Goal: Task Accomplishment & Management: Manage account settings

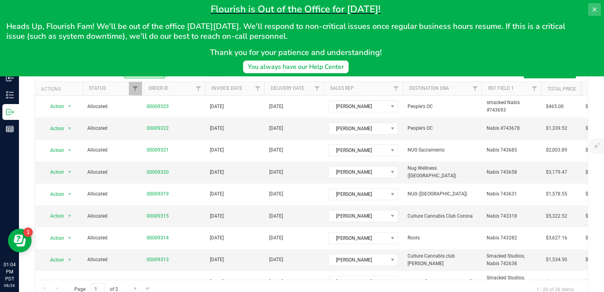
click at [590, 11] on button at bounding box center [594, 9] width 13 height 13
click at [590, 11] on link "Hi, [PERSON_NAME]!" at bounding box center [565, 9] width 62 height 8
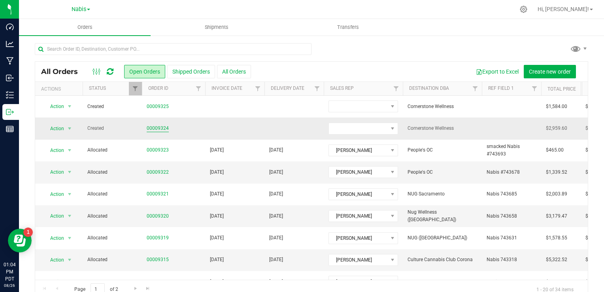
click at [158, 130] on link "00009324" at bounding box center [158, 128] width 22 height 8
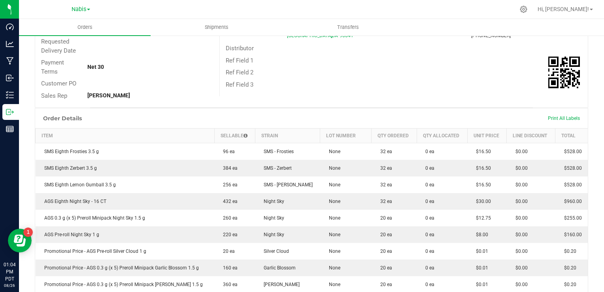
scroll to position [198, 0]
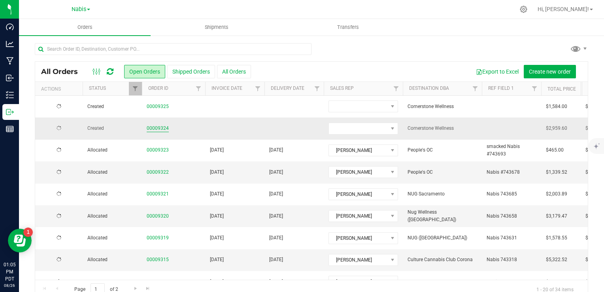
click at [151, 127] on link "00009324" at bounding box center [158, 128] width 22 height 8
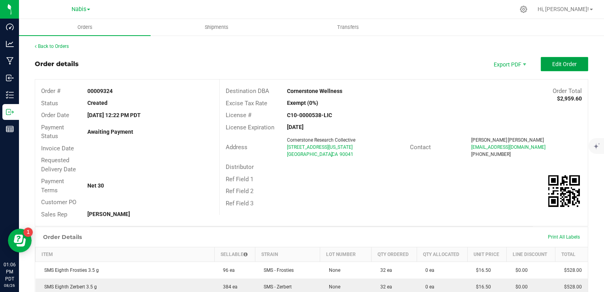
click at [558, 67] on span "Edit Order" at bounding box center [564, 64] width 25 height 6
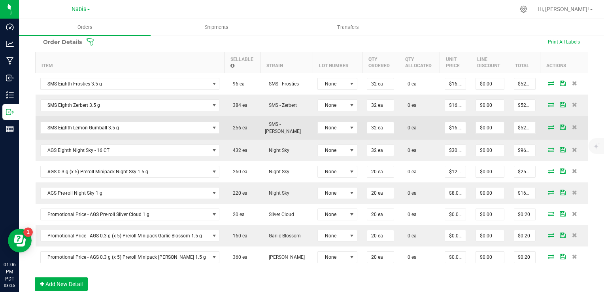
scroll to position [198, 0]
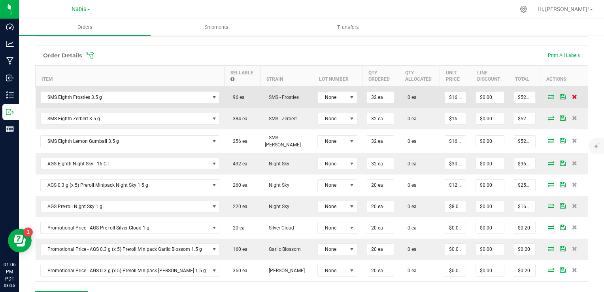
click at [572, 96] on icon at bounding box center [574, 96] width 5 height 5
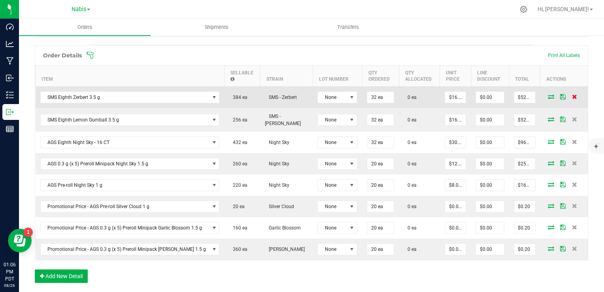
click at [572, 96] on icon at bounding box center [574, 96] width 5 height 5
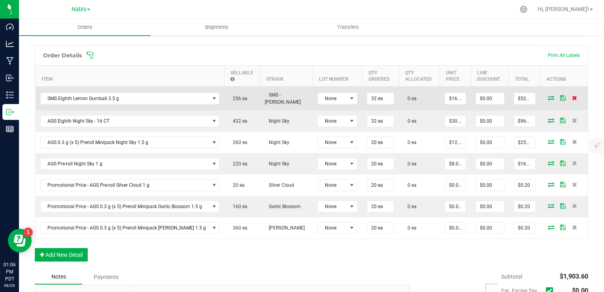
click at [572, 96] on icon at bounding box center [574, 97] width 5 height 5
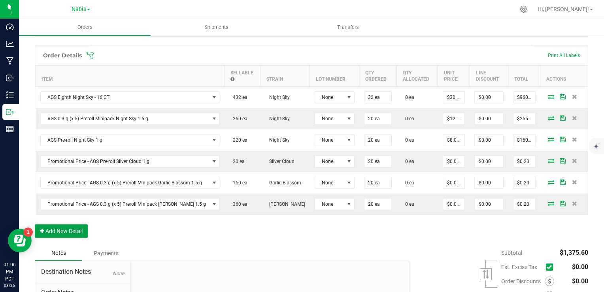
click at [68, 232] on button "Add New Detail" at bounding box center [61, 230] width 53 height 13
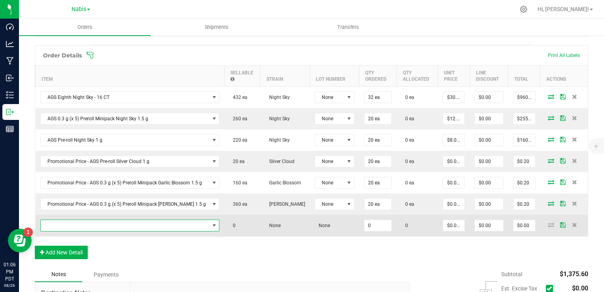
click at [104, 225] on span "NO DATA FOUND" at bounding box center [125, 225] width 169 height 11
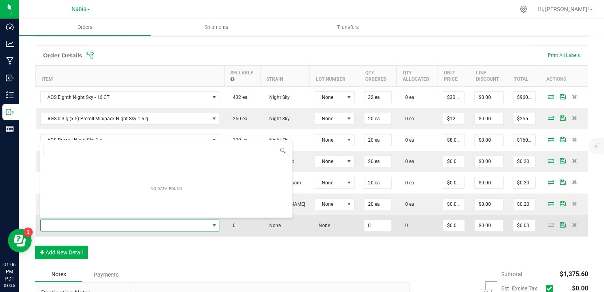
scroll to position [11, 173]
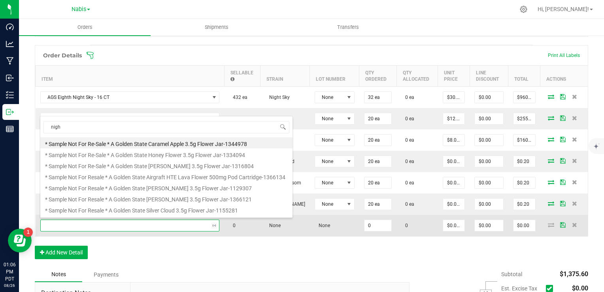
type input "night"
type input "0 ea"
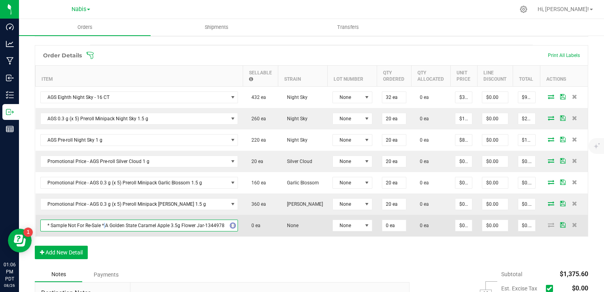
click at [104, 226] on span "* Sample Not For Re-Sale * A Golden State Caramel Apple 3.5g Flower Jar-1344978" at bounding box center [134, 225] width 187 height 11
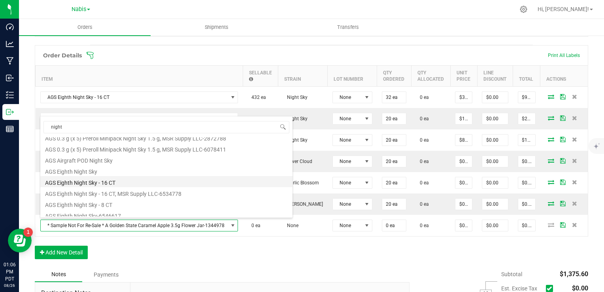
scroll to position [142, 0]
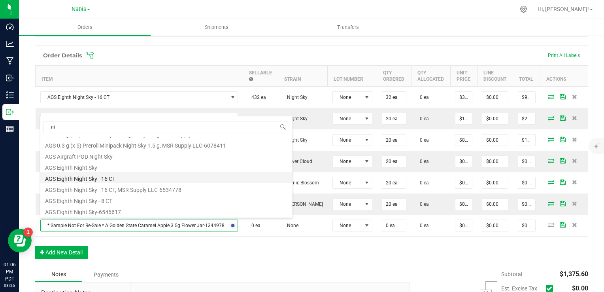
type input "n"
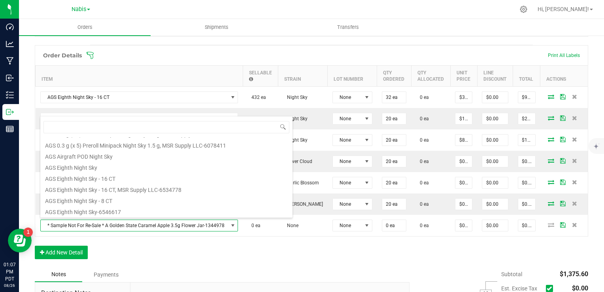
scroll to position [0, 0]
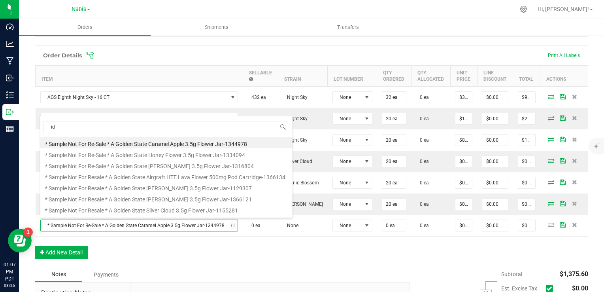
type input "i"
type input "disp"
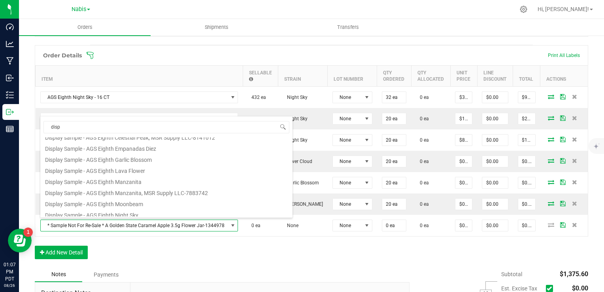
scroll to position [79, 0]
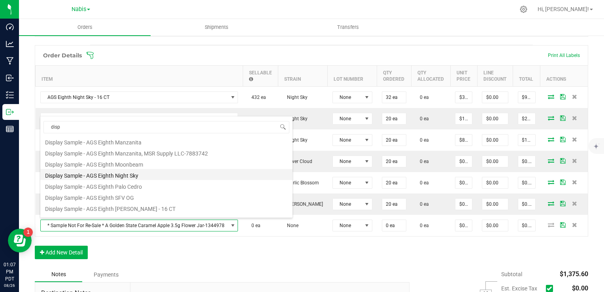
click at [138, 172] on li "Display Sample - AGS Eighth Night Sky" at bounding box center [166, 174] width 252 height 11
type input "$0.01000"
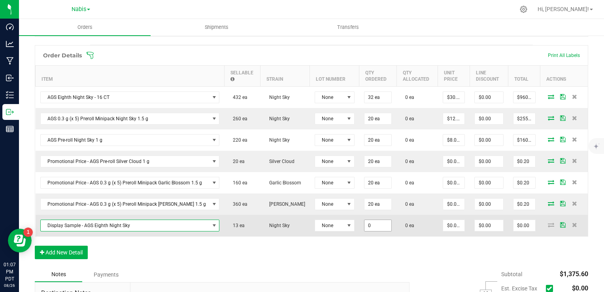
click at [373, 225] on input "0" at bounding box center [377, 225] width 27 height 11
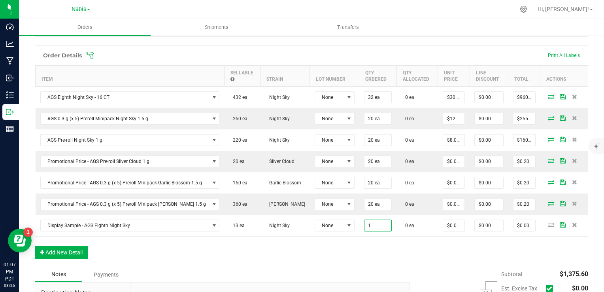
type input "1 ea"
type input "$0.01"
click at [313, 257] on div "Order Details Print All Labels Item Sellable Strain Lot Number Qty Ordered Qty …" at bounding box center [311, 156] width 553 height 222
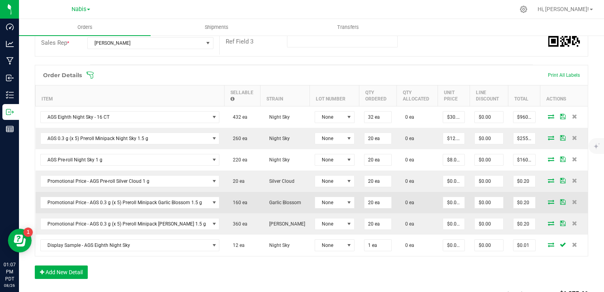
scroll to position [198, 0]
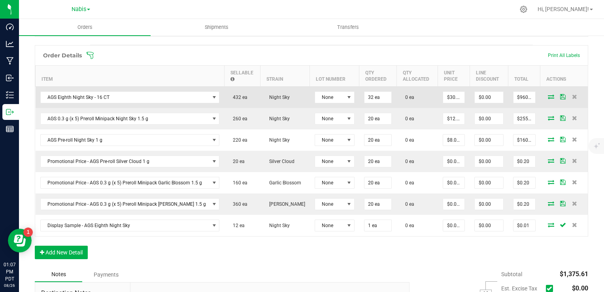
click at [548, 96] on icon at bounding box center [551, 96] width 6 height 5
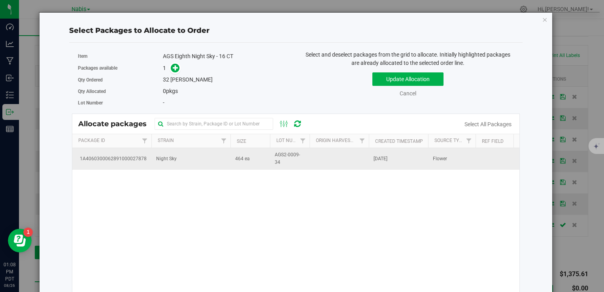
drag, startPoint x: 236, startPoint y: 160, endPoint x: 221, endPoint y: 152, distance: 16.3
click at [233, 160] on td "464 ea" at bounding box center [250, 158] width 40 height 21
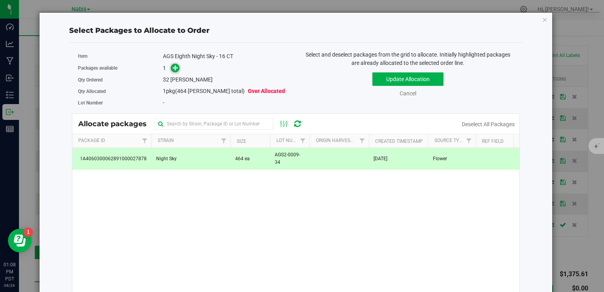
click at [173, 68] on icon at bounding box center [176, 67] width 6 height 6
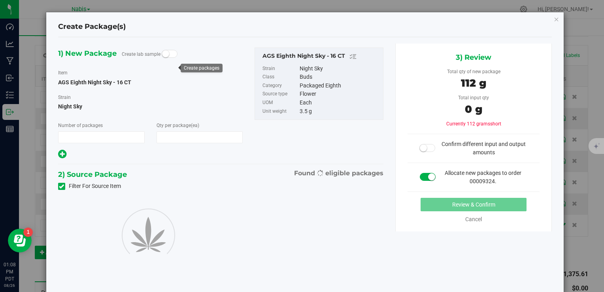
type input "1"
type input "32"
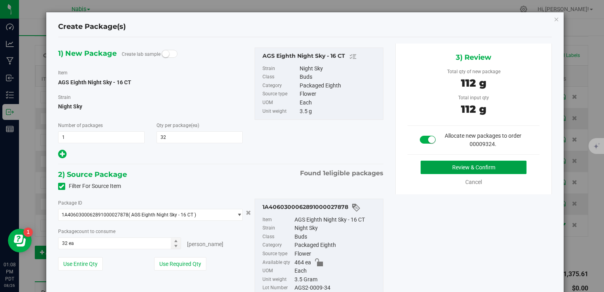
click at [445, 168] on button "Review & Confirm" at bounding box center [473, 166] width 106 height 13
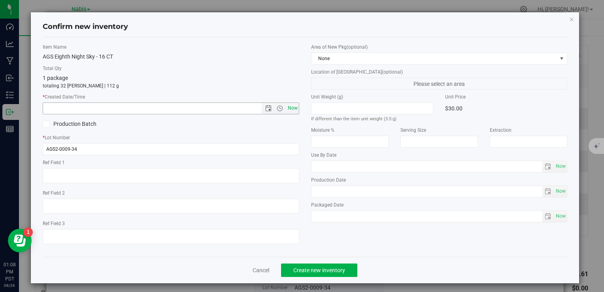
click at [288, 110] on span "Now" at bounding box center [292, 107] width 13 height 11
type input "[DATE] 1:08 PM"
click at [317, 276] on button "Create new inventory" at bounding box center [319, 269] width 76 height 13
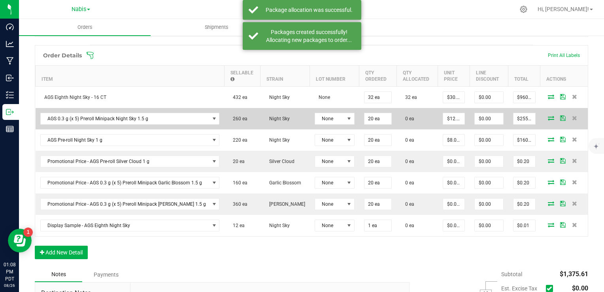
click at [548, 116] on icon at bounding box center [551, 117] width 6 height 5
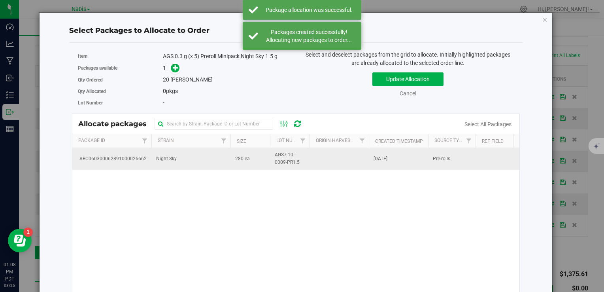
click at [256, 167] on td "280 ea" at bounding box center [250, 158] width 40 height 21
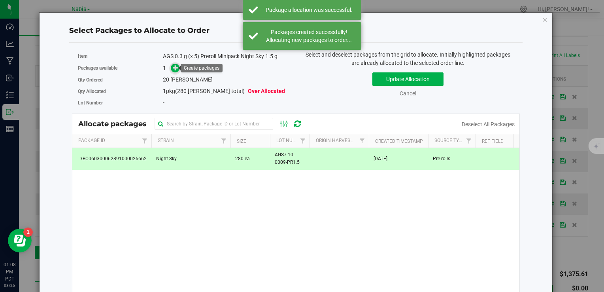
click at [173, 66] on icon at bounding box center [176, 68] width 6 height 6
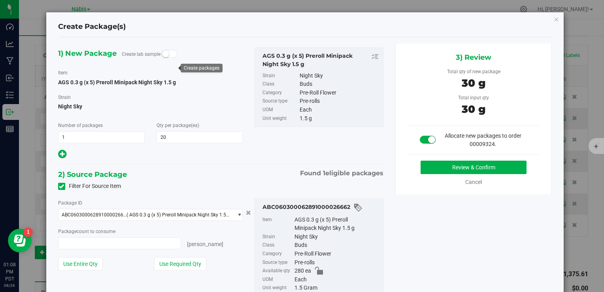
type input "20 ea"
click at [437, 169] on button "Review & Confirm" at bounding box center [473, 166] width 106 height 13
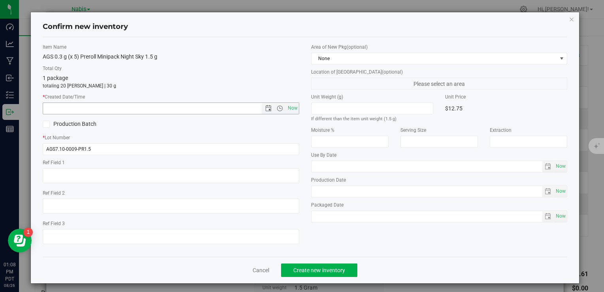
drag, startPoint x: 288, startPoint y: 109, endPoint x: 286, endPoint y: 115, distance: 5.5
click at [288, 111] on span "Now" at bounding box center [292, 107] width 13 height 11
type input "[DATE] 1:08 PM"
click at [319, 271] on span "Create new inventory" at bounding box center [319, 270] width 52 height 6
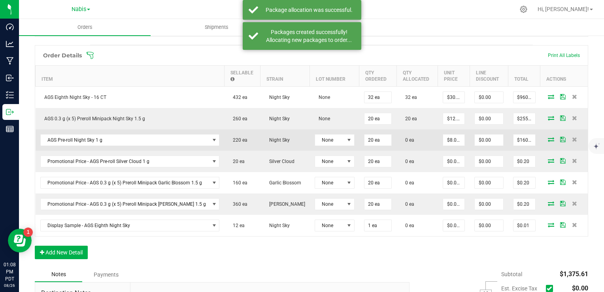
click at [548, 137] on icon at bounding box center [551, 139] width 6 height 5
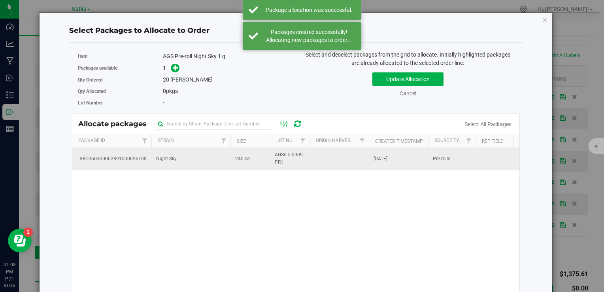
click at [228, 168] on td "Night Sky" at bounding box center [190, 158] width 79 height 21
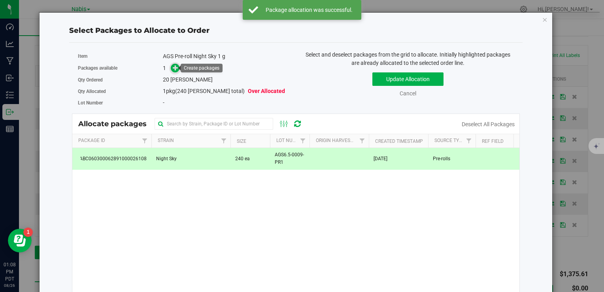
click at [173, 66] on icon at bounding box center [176, 68] width 6 height 6
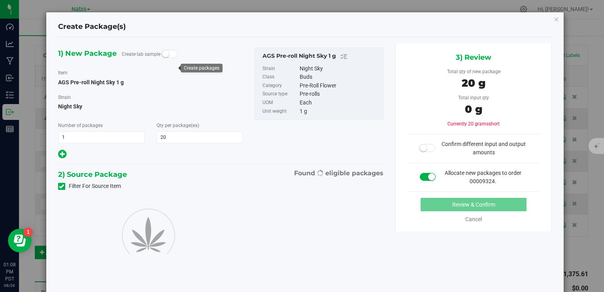
type input "20"
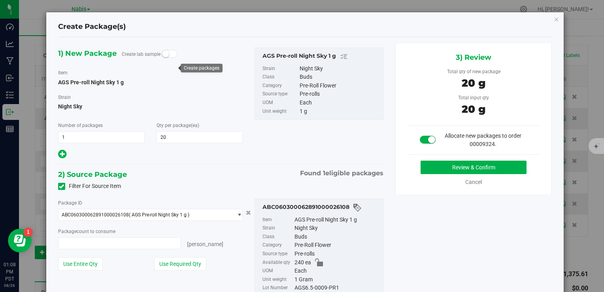
type input "20 ea"
click at [471, 165] on button "Review & Confirm" at bounding box center [473, 166] width 106 height 13
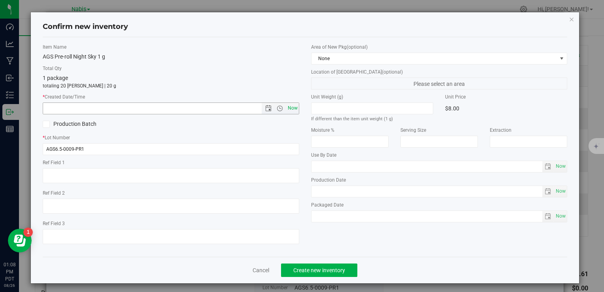
click at [289, 109] on span "Now" at bounding box center [292, 107] width 13 height 11
type input "[DATE] 1:08 PM"
click at [330, 268] on span "Create new inventory" at bounding box center [319, 270] width 52 height 6
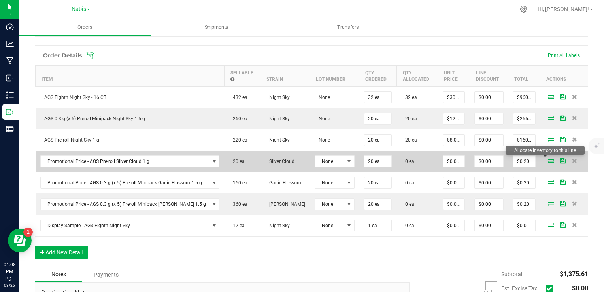
click at [548, 158] on icon at bounding box center [551, 160] width 6 height 5
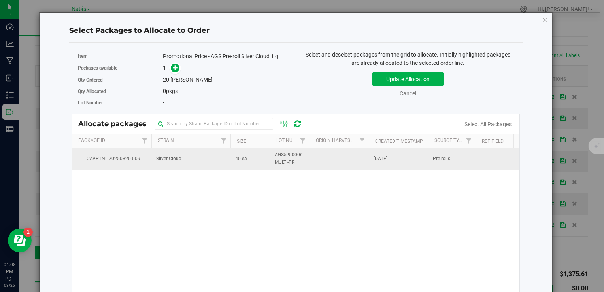
click at [184, 158] on td "Silver Cloud" at bounding box center [190, 158] width 79 height 21
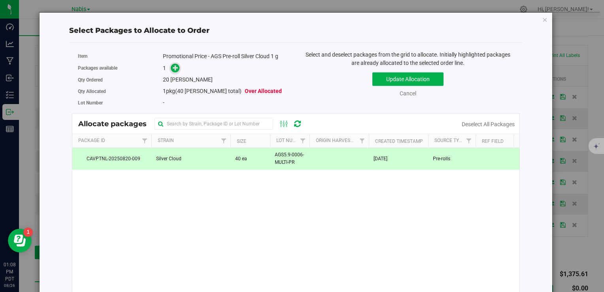
drag, startPoint x: 168, startPoint y: 67, endPoint x: 174, endPoint y: 67, distance: 6.7
click at [168, 67] on span at bounding box center [173, 67] width 13 height 9
click at [174, 67] on icon at bounding box center [176, 67] width 6 height 6
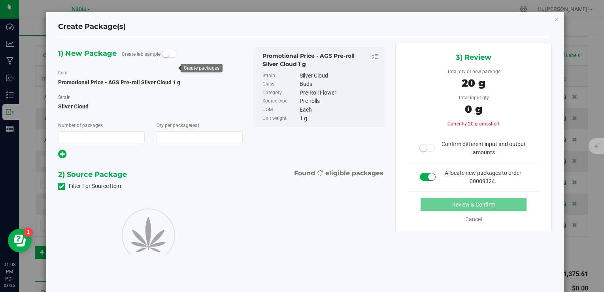
type input "1"
type input "20"
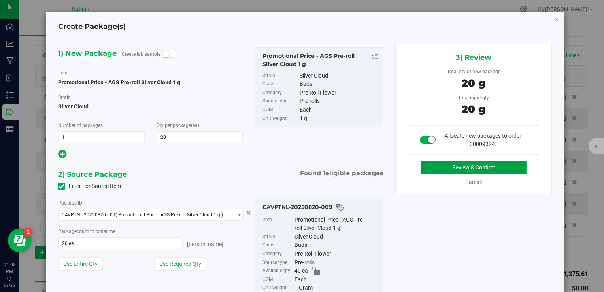
click at [499, 160] on button "Review & Confirm" at bounding box center [473, 166] width 106 height 13
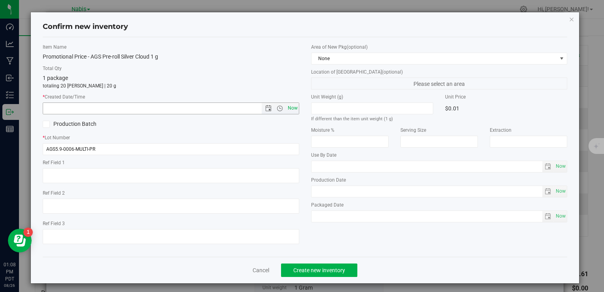
click at [288, 107] on span "Now" at bounding box center [292, 107] width 13 height 11
type input "[DATE] 1:08 PM"
click at [311, 270] on span "Create new inventory" at bounding box center [319, 270] width 52 height 6
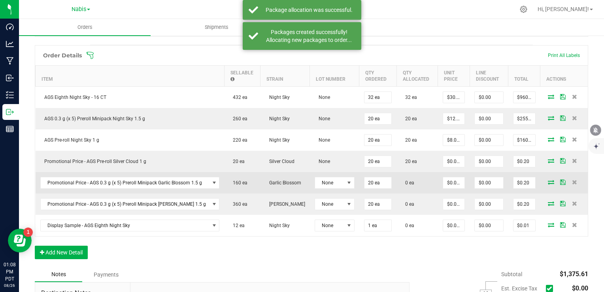
click at [548, 183] on icon at bounding box center [551, 181] width 6 height 5
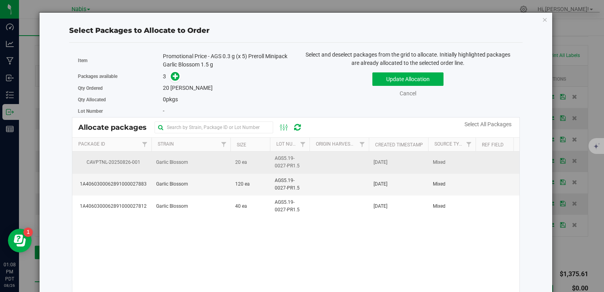
click at [237, 158] on span "20 ea" at bounding box center [241, 162] width 12 height 8
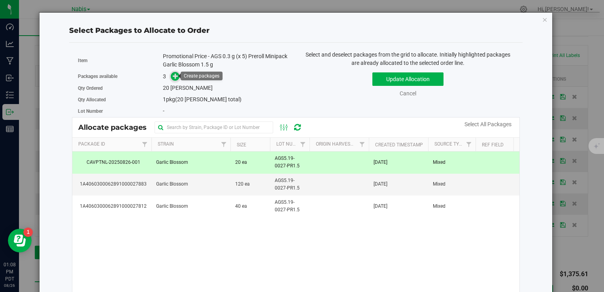
click at [175, 77] on icon at bounding box center [176, 76] width 6 height 6
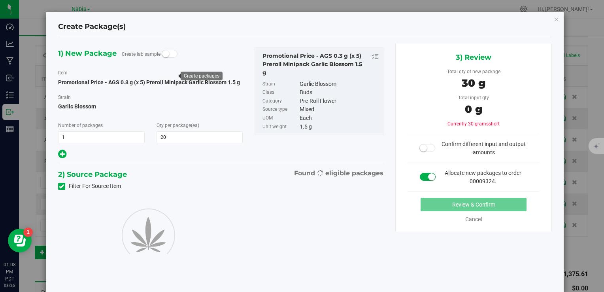
type input "20"
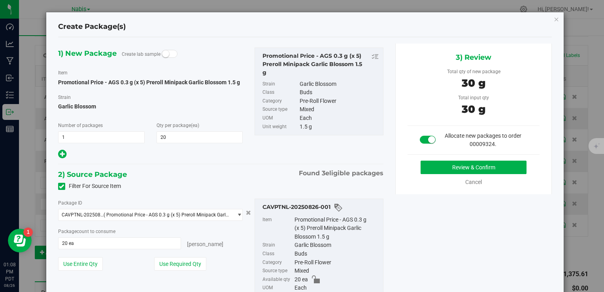
click at [450, 157] on div "3) Review Total qty of new package 30 g Total input qty 30 g Allocate new packa…" at bounding box center [473, 118] width 157 height 151
click at [446, 167] on button "Review & Confirm" at bounding box center [473, 166] width 106 height 13
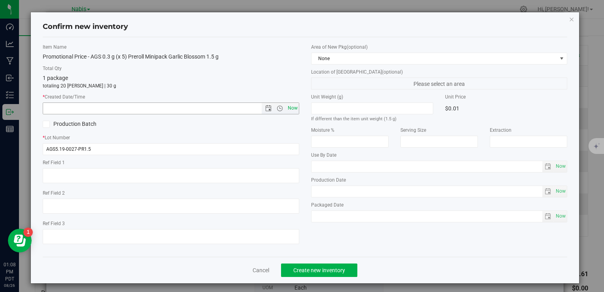
click at [286, 107] on span "Now" at bounding box center [292, 107] width 13 height 11
type input "[DATE] 1:08 PM"
click at [321, 260] on div "Cancel Create new inventory" at bounding box center [305, 269] width 524 height 26
click at [326, 267] on span "Create new inventory" at bounding box center [319, 270] width 52 height 6
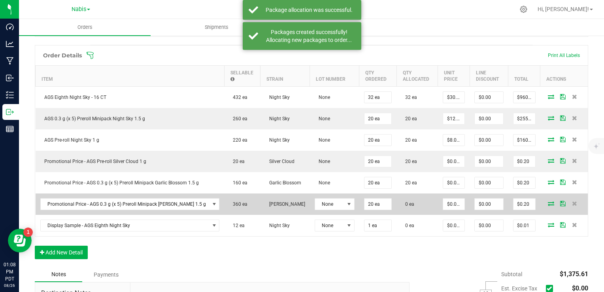
click at [543, 197] on td at bounding box center [563, 203] width 47 height 21
click at [548, 205] on icon at bounding box center [551, 203] width 6 height 5
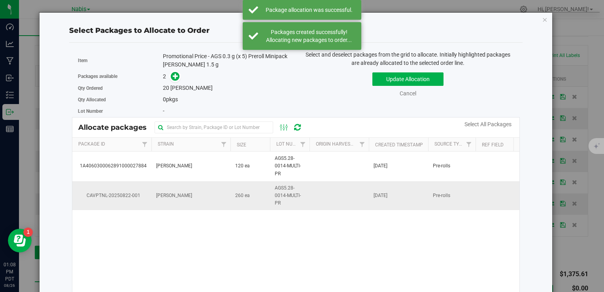
click at [214, 199] on td "[PERSON_NAME]" at bounding box center [190, 195] width 79 height 29
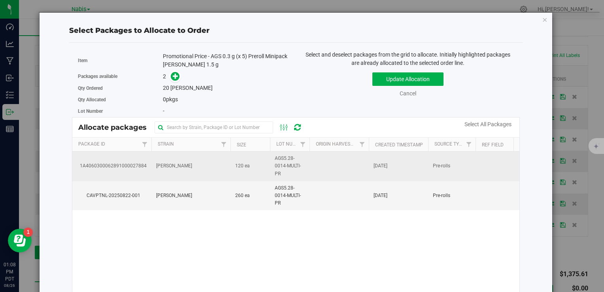
click at [215, 166] on td "[PERSON_NAME]" at bounding box center [190, 166] width 79 height 30
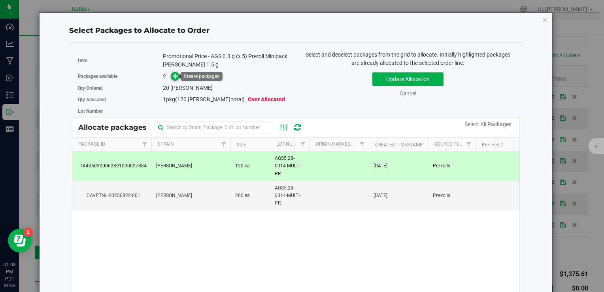
click at [174, 77] on icon at bounding box center [176, 76] width 6 height 6
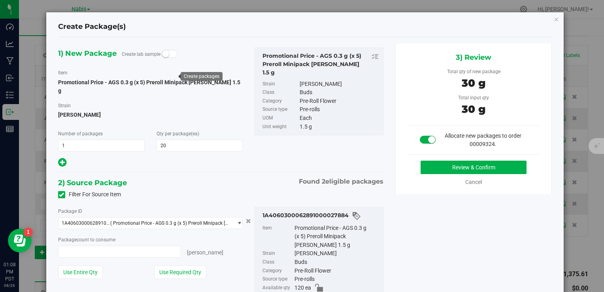
type input "20 ea"
click at [457, 165] on button "Review & Confirm" at bounding box center [473, 166] width 106 height 13
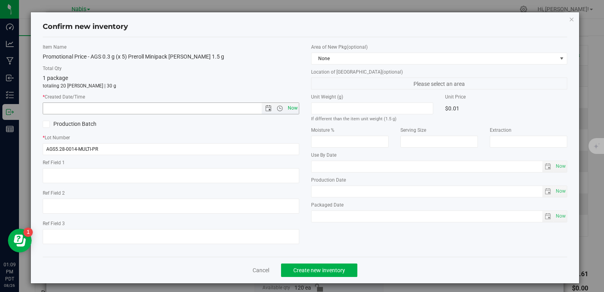
click at [291, 106] on span "Now" at bounding box center [292, 107] width 13 height 11
drag, startPoint x: 291, startPoint y: 106, endPoint x: 289, endPoint y: 140, distance: 34.0
click at [291, 106] on span "Now" at bounding box center [292, 107] width 13 height 11
type input "[DATE] 1:09 PM"
click at [319, 271] on span "Create new inventory" at bounding box center [319, 270] width 52 height 6
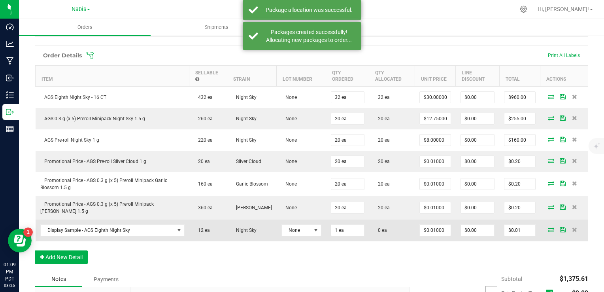
click at [548, 227] on icon at bounding box center [551, 229] width 6 height 5
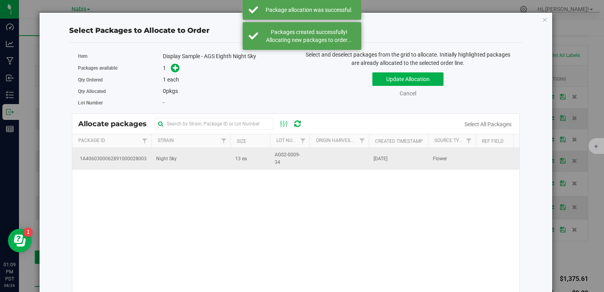
click at [217, 162] on td "Night Sky" at bounding box center [190, 158] width 79 height 21
drag, startPoint x: 217, startPoint y: 162, endPoint x: 211, endPoint y: 160, distance: 6.2
click at [217, 162] on td "Night Sky" at bounding box center [190, 158] width 79 height 21
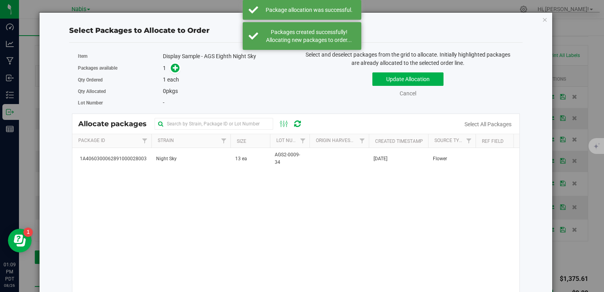
click at [272, 170] on div "1A4060300062891000028003 Night Sky 13 ea AGS2-0009-34 [DATE] Flower" at bounding box center [295, 247] width 447 height 198
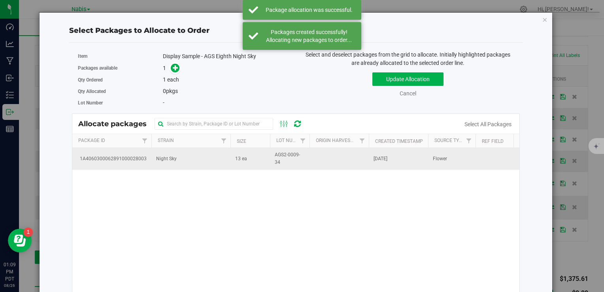
click at [265, 157] on td "13 ea" at bounding box center [250, 158] width 40 height 21
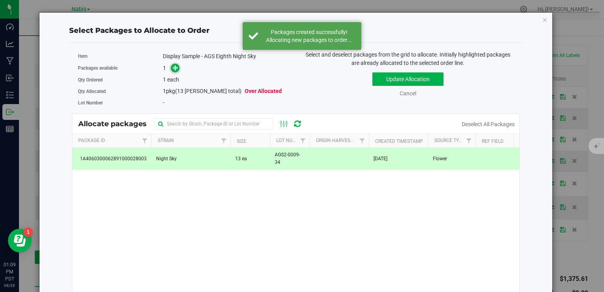
click at [173, 66] on icon at bounding box center [176, 67] width 6 height 6
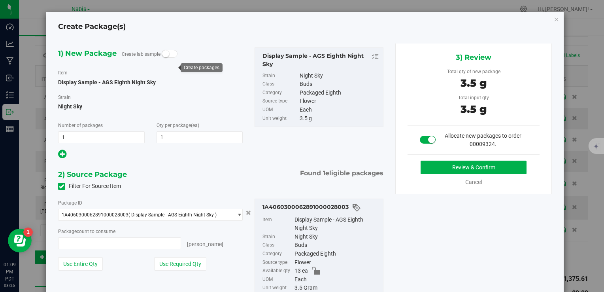
type input "1 ea"
click at [454, 178] on div "Cancel" at bounding box center [474, 182] width 40 height 8
click at [442, 165] on button "Review & Confirm" at bounding box center [473, 166] width 106 height 13
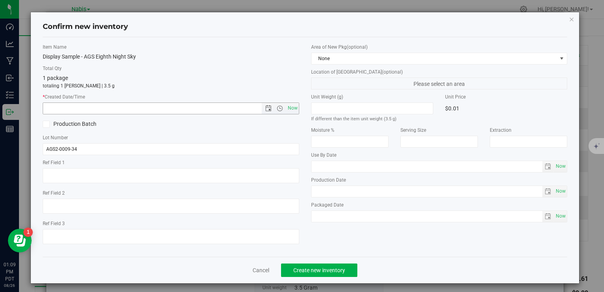
click at [286, 107] on span "Now" at bounding box center [292, 107] width 13 height 11
type input "[DATE] 1:09 PM"
click at [320, 268] on span "Create new inventory" at bounding box center [319, 270] width 52 height 6
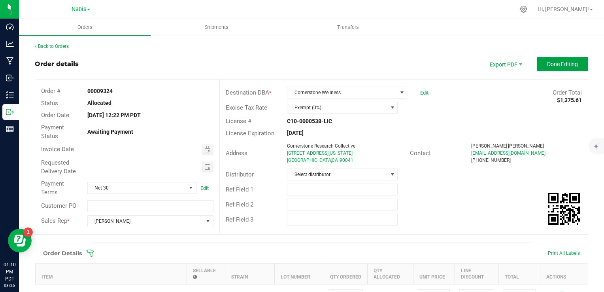
drag, startPoint x: 552, startPoint y: 62, endPoint x: 537, endPoint y: 58, distance: 15.7
click at [552, 62] on span "Done Editing" at bounding box center [562, 64] width 31 height 6
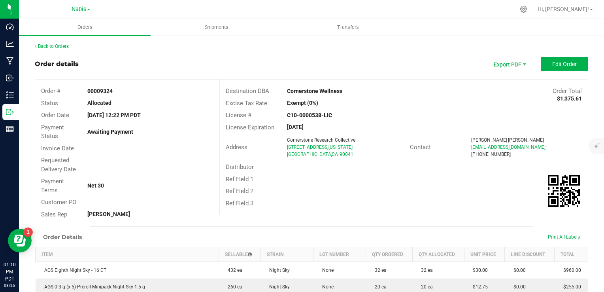
drag, startPoint x: 281, startPoint y: 91, endPoint x: 347, endPoint y: 92, distance: 66.0
click at [347, 92] on div "Cornerstone Wellness" at bounding box center [357, 91] width 153 height 8
copy strong "Cornerstone Wellness"
drag, startPoint x: 281, startPoint y: 148, endPoint x: 348, endPoint y: 147, distance: 66.8
click at [348, 147] on div "Cornerstone Research Collective [STREET_ADDRESS][US_STATE]" at bounding box center [346, 146] width 126 height 21
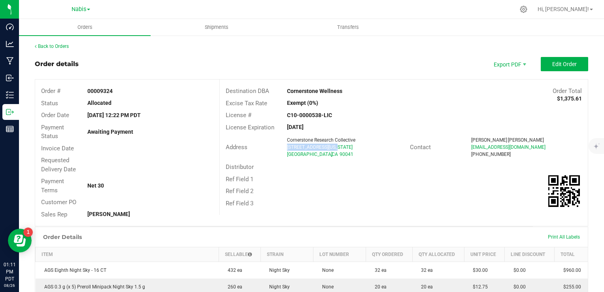
copy span "[STREET_ADDRESS][US_STATE]"
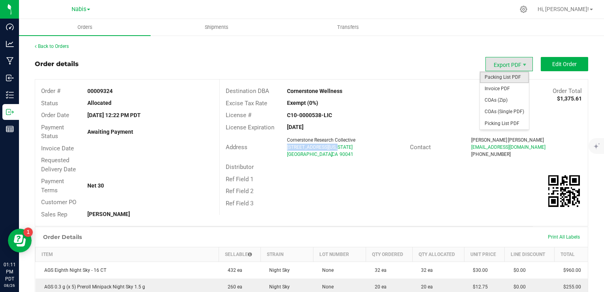
click at [500, 78] on span "Packing List PDF" at bounding box center [504, 77] width 49 height 11
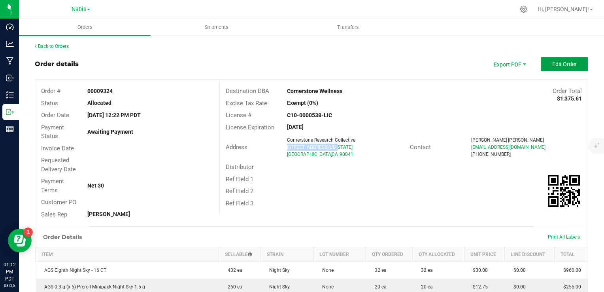
click at [543, 58] on button "Edit Order" at bounding box center [564, 64] width 47 height 14
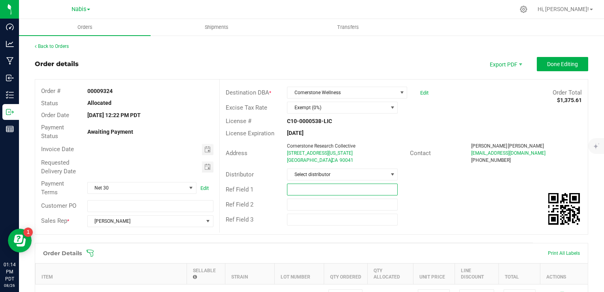
click at [305, 190] on input "text" at bounding box center [342, 189] width 111 height 12
paste input "745041"
click at [207, 147] on span "Toggle calendar" at bounding box center [207, 149] width 6 height 6
type input "Nabis 745041"
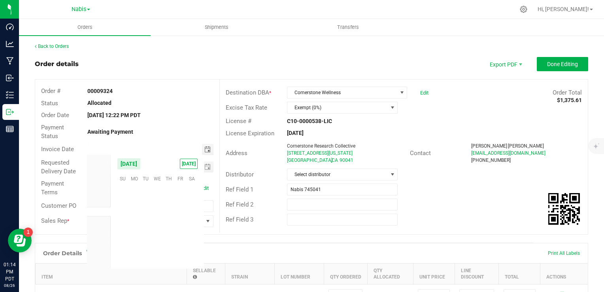
scroll to position [128094, 0]
click at [180, 236] on span "29" at bounding box center [180, 240] width 11 height 12
type input "[DATE]"
click at [207, 166] on span "Toggle calendar" at bounding box center [207, 167] width 6 height 6
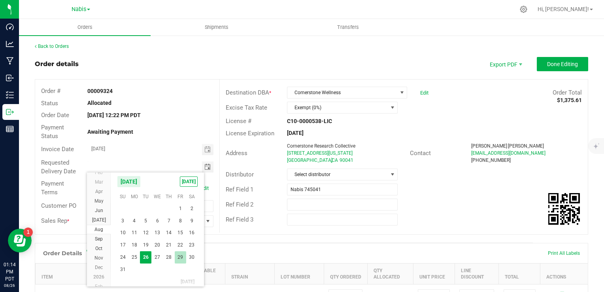
click at [175, 255] on span "29" at bounding box center [180, 257] width 11 height 12
type input "[DATE]"
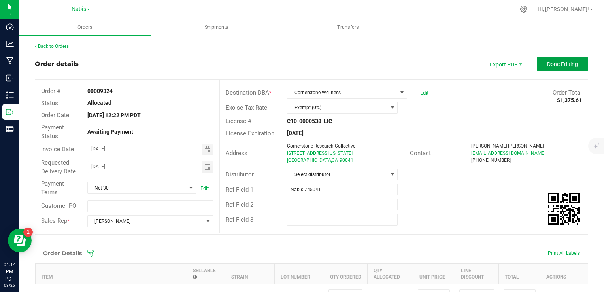
click at [549, 64] on span "Done Editing" at bounding box center [562, 64] width 31 height 6
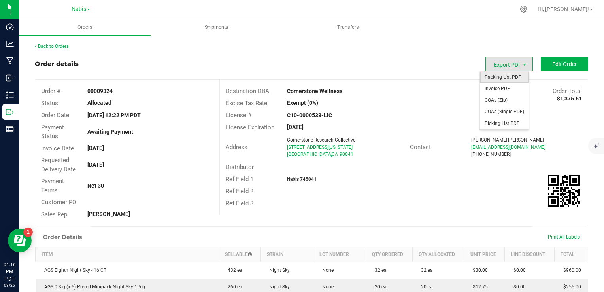
click at [499, 78] on span "Packing List PDF" at bounding box center [504, 77] width 49 height 11
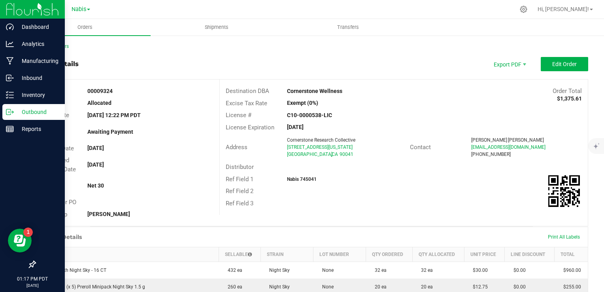
click at [36, 115] on p "Outbound" at bounding box center [37, 111] width 47 height 9
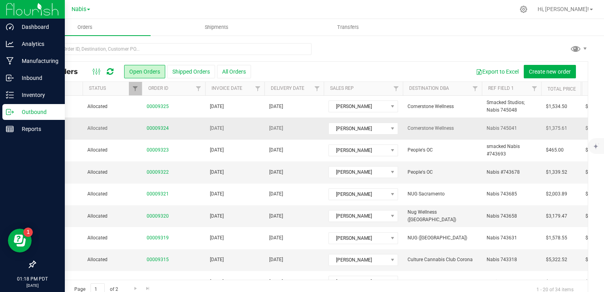
click at [266, 133] on td "[DATE]" at bounding box center [293, 128] width 59 height 22
drag, startPoint x: 266, startPoint y: 133, endPoint x: 258, endPoint y: 126, distance: 10.6
click at [258, 126] on td "[DATE]" at bounding box center [234, 128] width 59 height 22
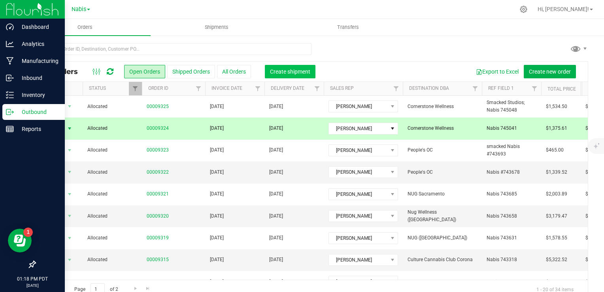
click at [286, 73] on span "Create shipment" at bounding box center [290, 71] width 40 height 6
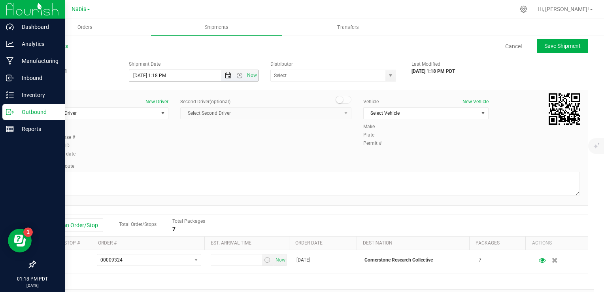
click at [225, 76] on span "Open the date view" at bounding box center [228, 75] width 6 height 6
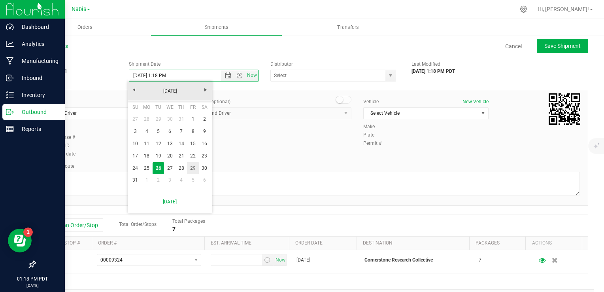
click at [189, 168] on link "29" at bounding box center [192, 168] width 11 height 12
type input "[DATE] 1:18 PM"
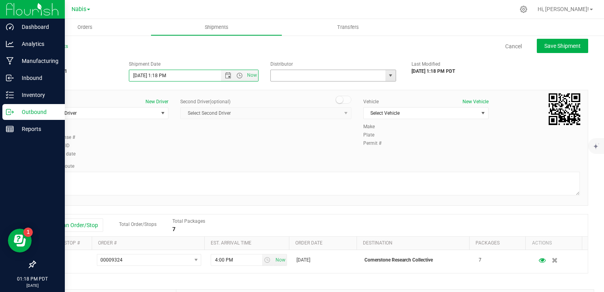
click at [294, 75] on input "text" at bounding box center [326, 75] width 111 height 11
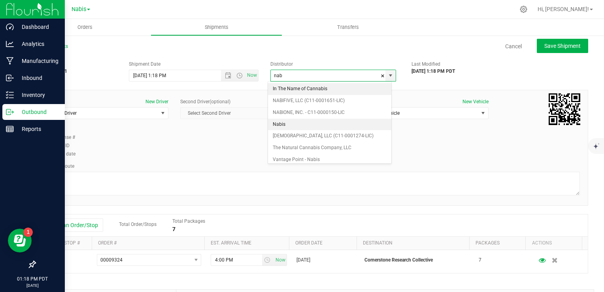
click at [290, 124] on li "Nabis" at bounding box center [329, 125] width 123 height 12
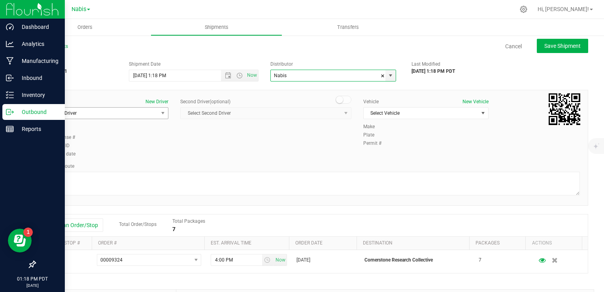
type input "Nabis"
click at [97, 113] on span "Select Driver" at bounding box center [100, 112] width 115 height 11
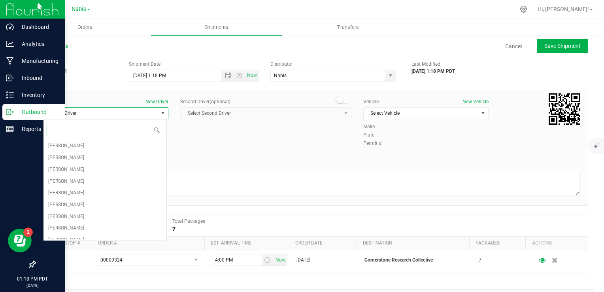
type input "b"
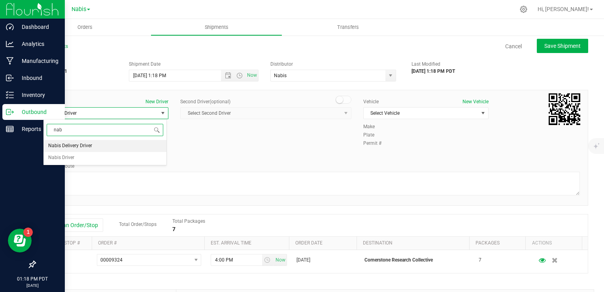
click at [98, 144] on li "Nabis Delivery Driver" at bounding box center [104, 146] width 123 height 12
type input "nab"
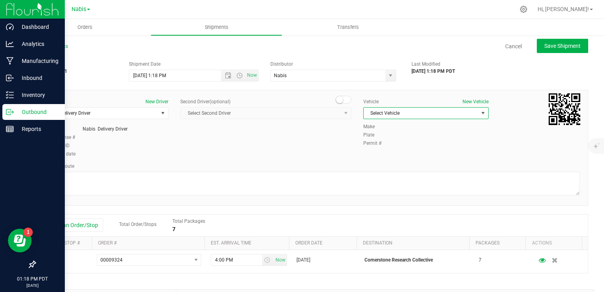
click at [401, 112] on span "Select Vehicle" at bounding box center [421, 112] width 115 height 11
click at [298, 171] on div "Planned Route" at bounding box center [311, 179] width 537 height 35
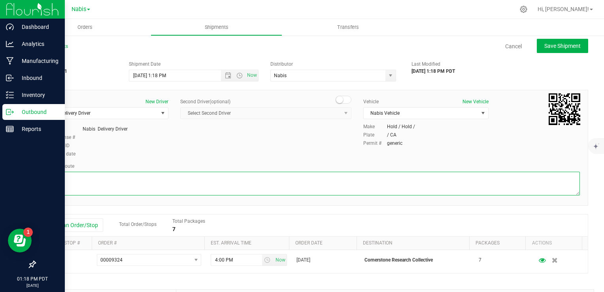
click at [297, 182] on textarea at bounding box center [311, 184] width 537 height 24
type textarea "Google Maps"
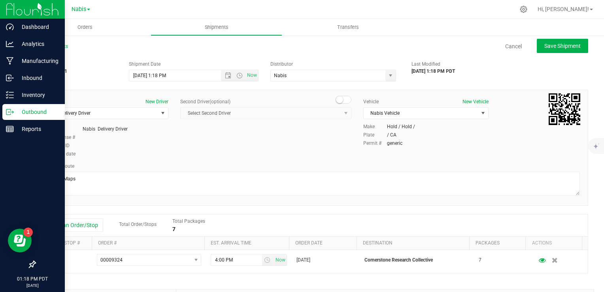
click at [553, 53] on div "All Shipments Cancel Save Shipment" at bounding box center [311, 50] width 553 height 14
click at [542, 52] on button "Save Shipment" at bounding box center [562, 46] width 51 height 14
type input "[DATE] 8:18 PM"
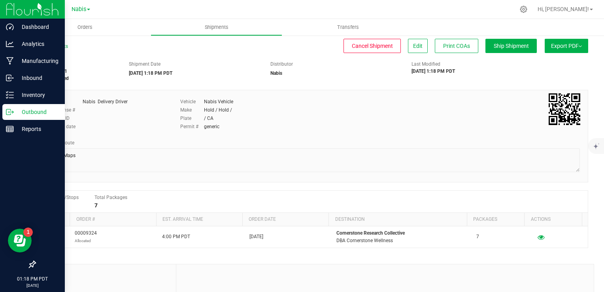
click at [12, 113] on icon at bounding box center [12, 112] width 1 height 1
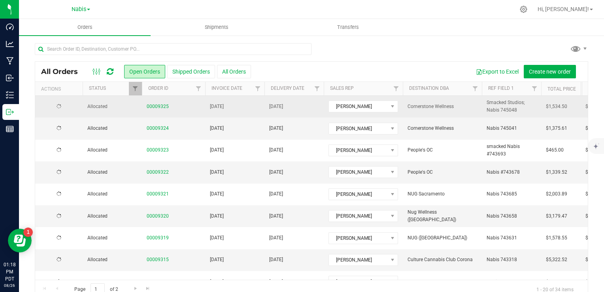
click at [212, 111] on td "[DATE]" at bounding box center [234, 107] width 59 height 22
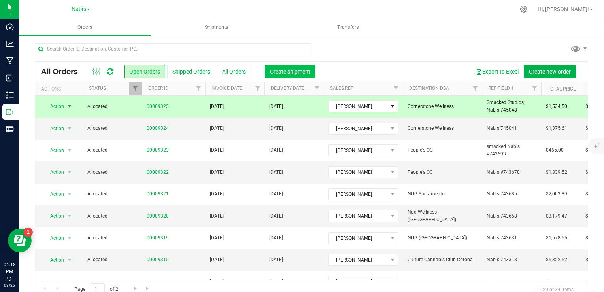
click at [293, 65] on button "Create shipment" at bounding box center [290, 71] width 51 height 13
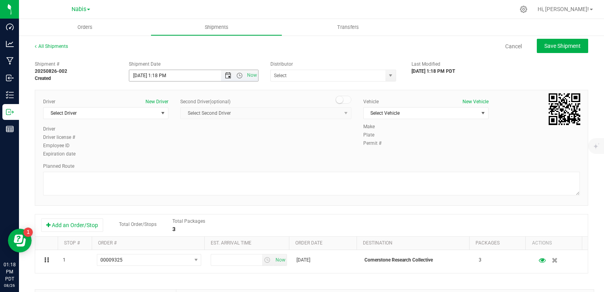
click at [222, 73] on span "Open the date view" at bounding box center [227, 75] width 13 height 6
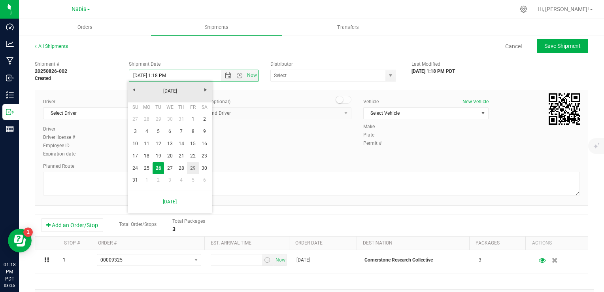
drag, startPoint x: 190, startPoint y: 165, endPoint x: 254, endPoint y: 101, distance: 90.8
click at [190, 165] on link "29" at bounding box center [192, 168] width 11 height 12
type input "[DATE] 1:18 PM"
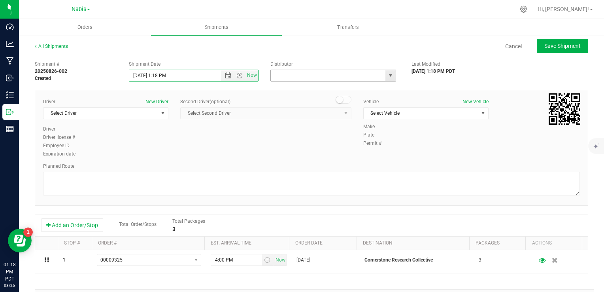
click at [281, 75] on input "text" at bounding box center [326, 75] width 111 height 11
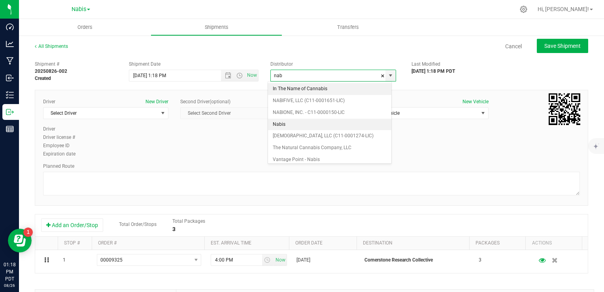
click at [292, 123] on li "Nabis" at bounding box center [329, 125] width 123 height 12
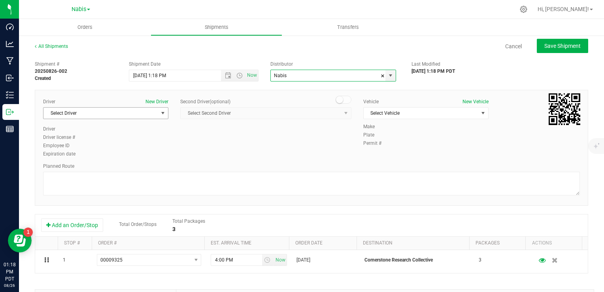
type input "Nabis"
click at [106, 112] on span "Select Driver" at bounding box center [100, 112] width 115 height 11
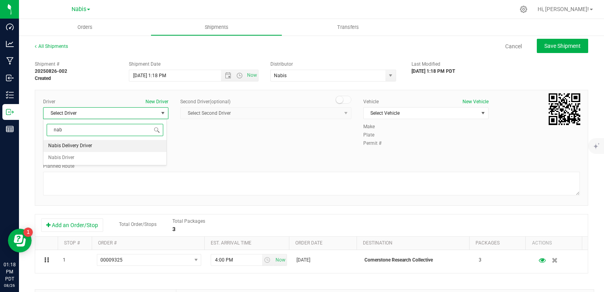
click at [100, 148] on li "Nabis Delivery Driver" at bounding box center [104, 146] width 123 height 12
type input "nab"
click at [374, 110] on span "Select Vehicle" at bounding box center [421, 112] width 115 height 11
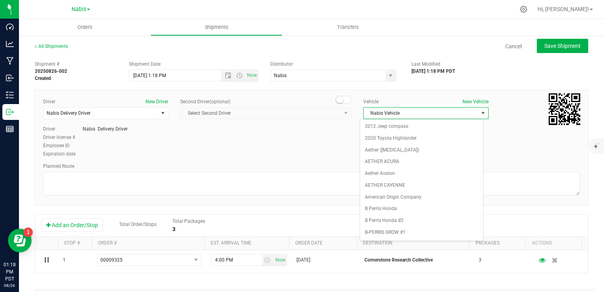
scroll to position [1005, 0]
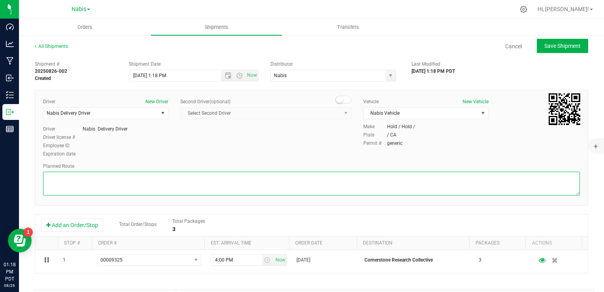
click at [254, 182] on textarea at bounding box center [311, 184] width 537 height 24
type textarea "Google Maps"
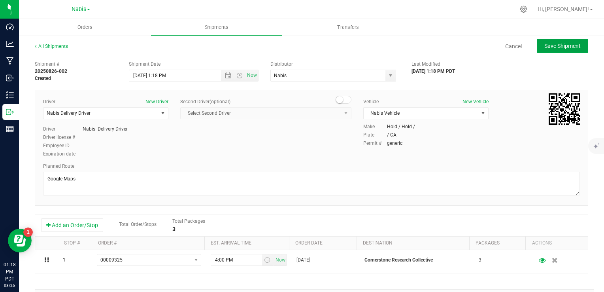
click at [571, 45] on span "Save Shipment" at bounding box center [562, 46] width 36 height 6
type input "[DATE] 8:18 PM"
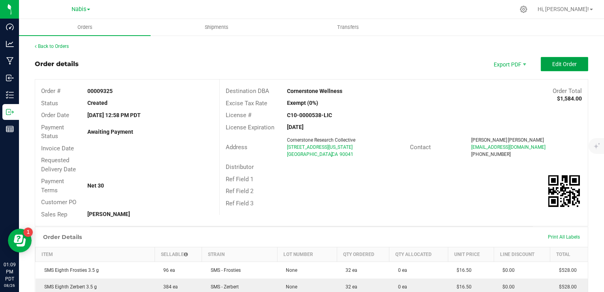
click at [564, 63] on span "Edit Order" at bounding box center [564, 64] width 25 height 6
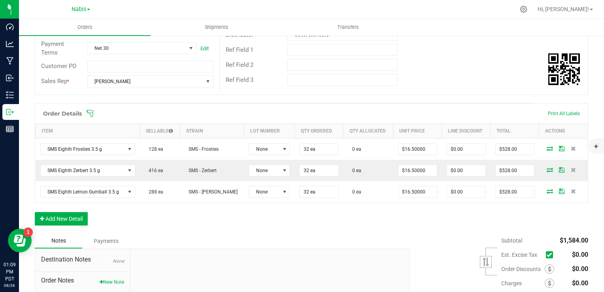
scroll to position [209, 0]
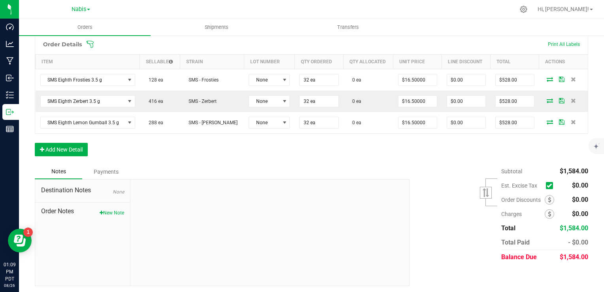
click at [118, 211] on button "New Note" at bounding box center [112, 212] width 25 height 7
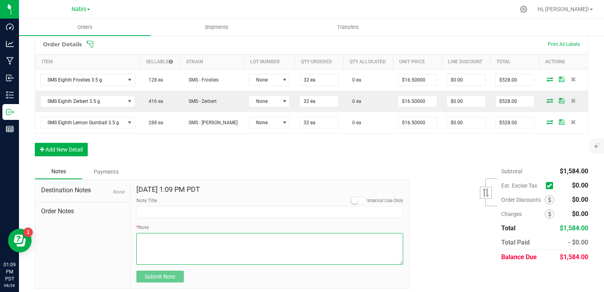
click at [202, 249] on textarea "* Note" at bounding box center [269, 249] width 267 height 32
click at [281, 234] on textarea "* Note" at bounding box center [269, 249] width 267 height 32
type textarea "Display Credits: SMS x3 (16.5) Total Credits: $49.50"
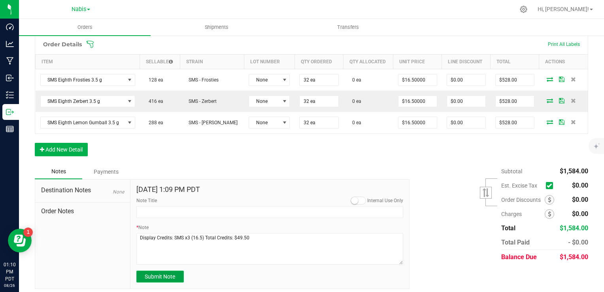
click at [168, 273] on span "Submit Note" at bounding box center [160, 276] width 30 height 6
type input "8/26/2025 13:10 PM PDT"
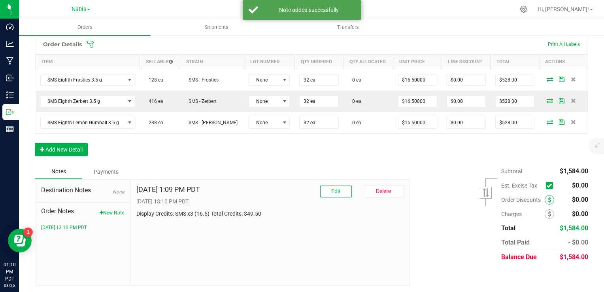
click at [548, 197] on icon at bounding box center [549, 200] width 3 height 6
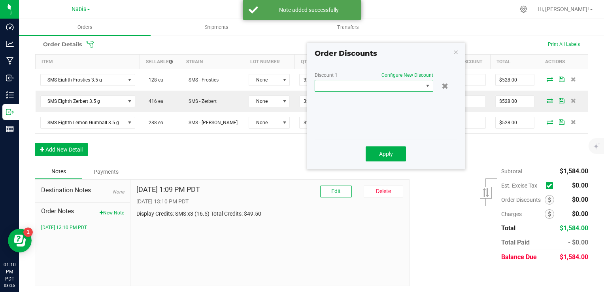
click at [396, 87] on span at bounding box center [369, 85] width 108 height 11
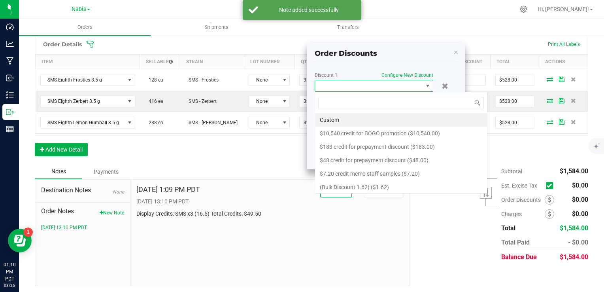
scroll to position [11, 119]
click at [368, 115] on li "Custom" at bounding box center [401, 119] width 172 height 13
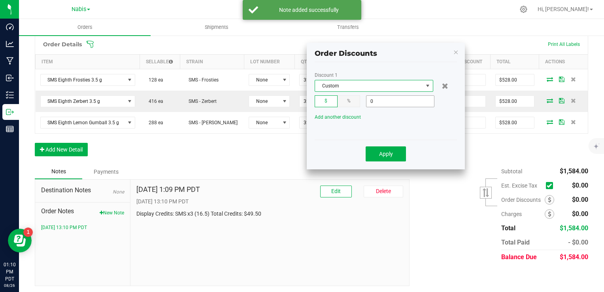
click at [376, 104] on input "0" at bounding box center [400, 101] width 68 height 11
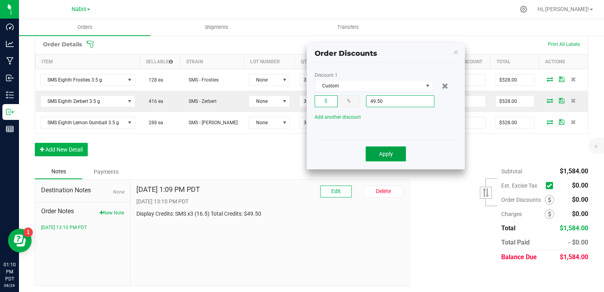
type input "$49.50"
click at [398, 156] on button "Apply" at bounding box center [386, 153] width 40 height 15
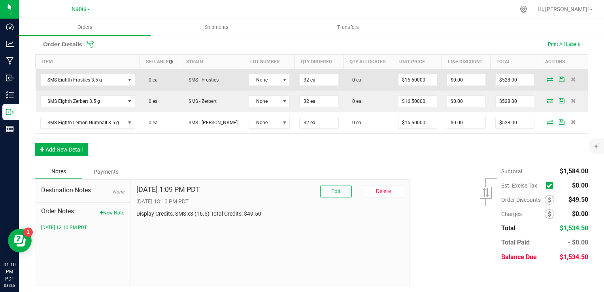
click at [544, 80] on span at bounding box center [550, 79] width 12 height 5
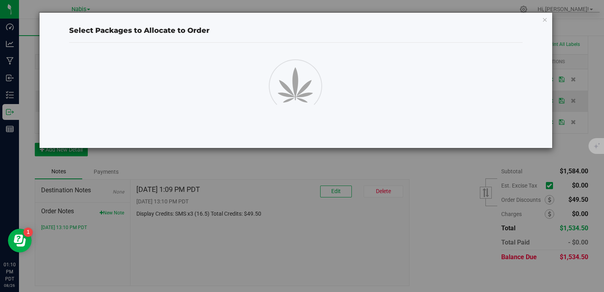
click at [543, 78] on div "Select Packages to Allocate to Order" at bounding box center [295, 80] width 513 height 136
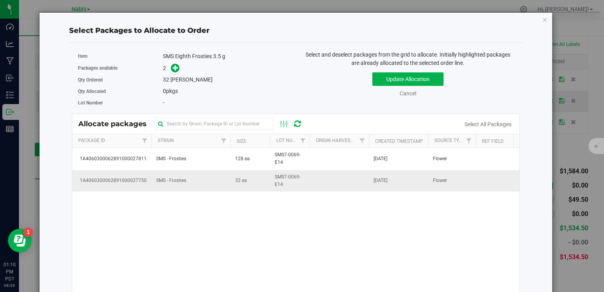
click at [237, 183] on span "32 ea" at bounding box center [241, 181] width 12 height 8
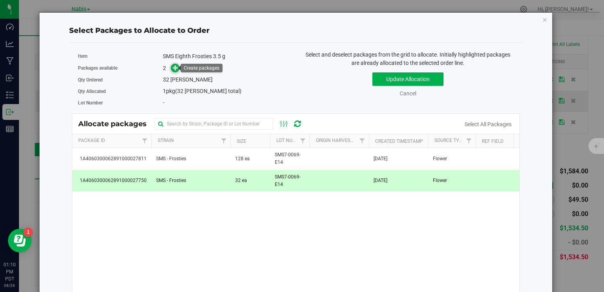
click at [174, 70] on icon at bounding box center [176, 68] width 6 height 6
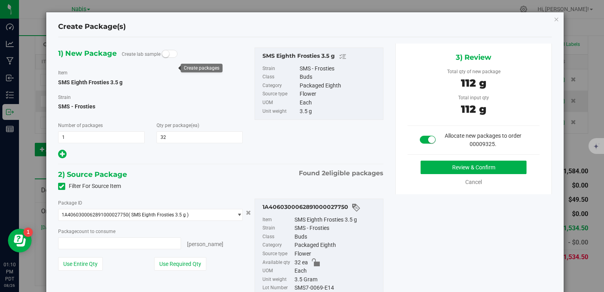
type input "32 ea"
click at [456, 167] on button "Review & Confirm" at bounding box center [473, 166] width 106 height 13
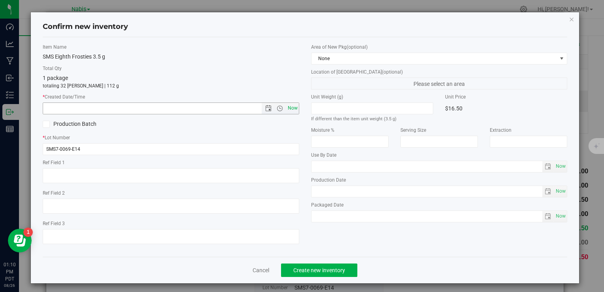
click at [290, 106] on span "Now" at bounding box center [292, 107] width 13 height 11
type input "8/26/2025 1:10 PM"
click at [313, 268] on span "Create new inventory" at bounding box center [319, 270] width 52 height 6
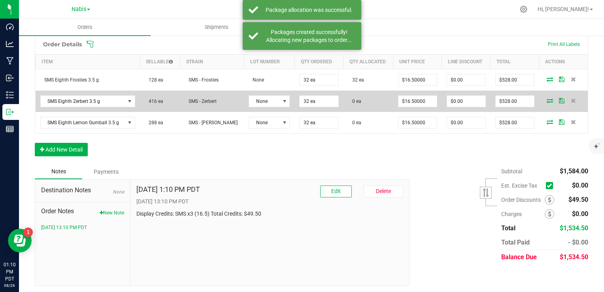
click at [547, 99] on icon at bounding box center [550, 100] width 6 height 5
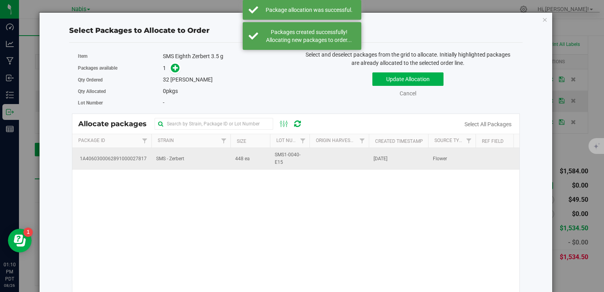
click at [213, 165] on td "SMS - Zerbert" at bounding box center [190, 158] width 79 height 21
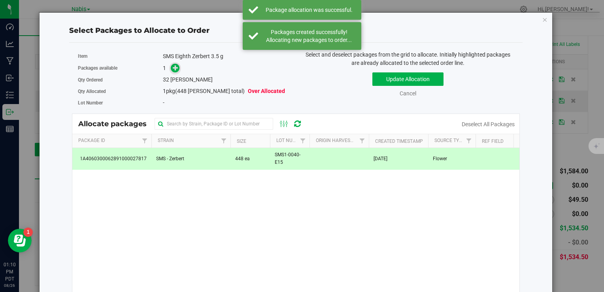
click at [171, 65] on span at bounding box center [175, 68] width 9 height 9
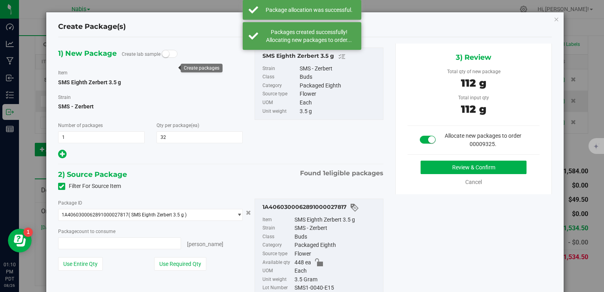
type input "32 ea"
click at [427, 167] on button "Review & Confirm" at bounding box center [473, 166] width 106 height 13
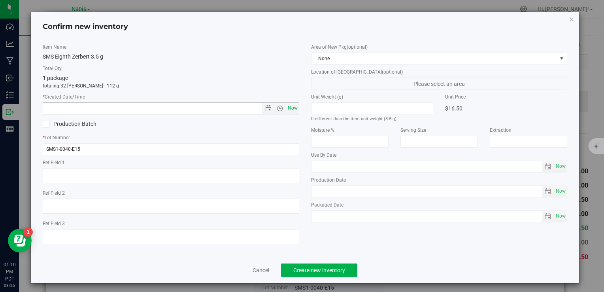
click at [292, 111] on span "Now" at bounding box center [292, 107] width 13 height 11
type input "8/26/2025 1:10 PM"
click at [318, 270] on span "Create new inventory" at bounding box center [319, 270] width 52 height 6
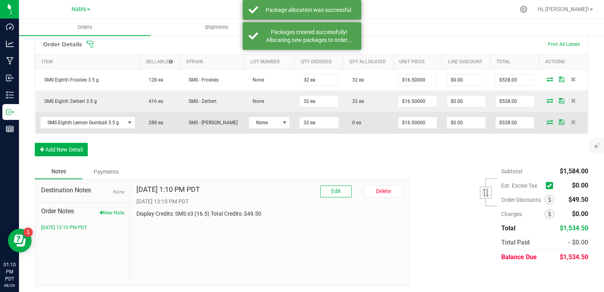
click at [547, 120] on icon at bounding box center [550, 121] width 6 height 5
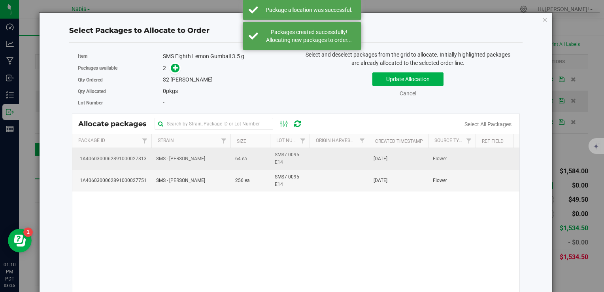
click at [219, 156] on td "SMS - [PERSON_NAME]" at bounding box center [190, 159] width 79 height 22
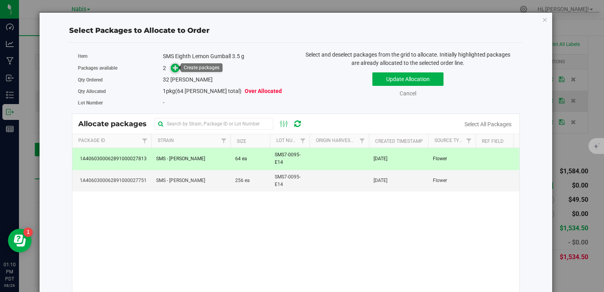
click at [174, 65] on icon at bounding box center [176, 68] width 6 height 6
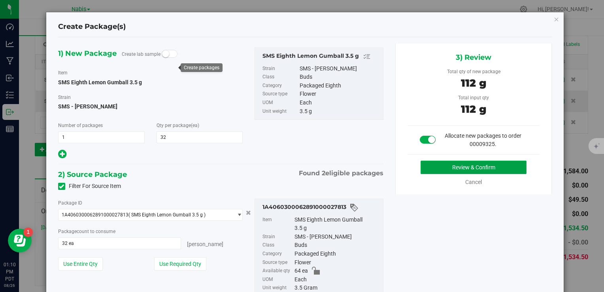
click at [473, 168] on button "Review & Confirm" at bounding box center [473, 166] width 106 height 13
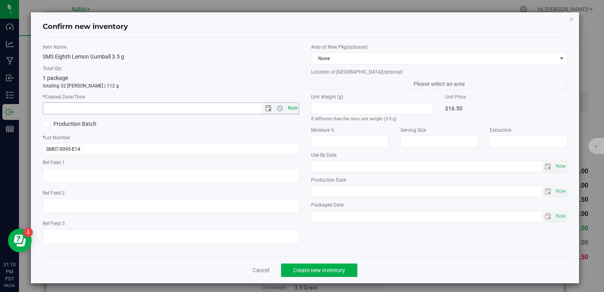
click at [294, 109] on span "Now" at bounding box center [292, 107] width 13 height 11
type input "8/26/2025 1:10 PM"
click at [313, 264] on button "Create new inventory" at bounding box center [319, 269] width 76 height 13
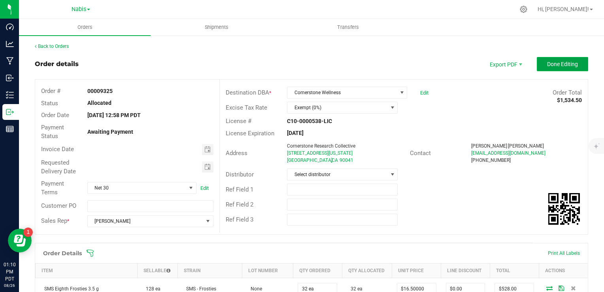
click at [558, 67] on span "Done Editing" at bounding box center [562, 64] width 31 height 6
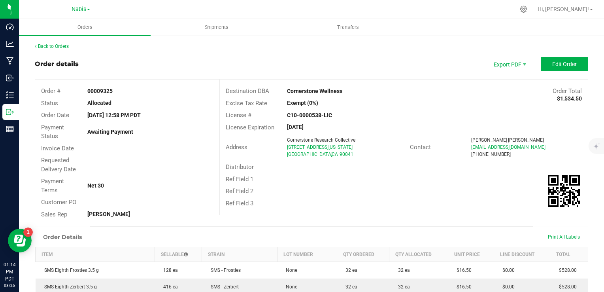
drag, startPoint x: 285, startPoint y: 88, endPoint x: 341, endPoint y: 87, distance: 56.9
click at [341, 87] on div "Cornerstone Wellness" at bounding box center [357, 91] width 153 height 8
copy strong "Cornerstone Wellness"
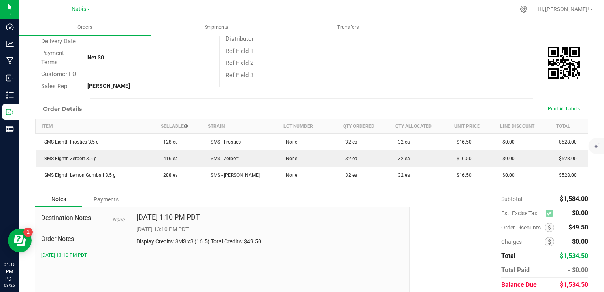
scroll to position [156, 0]
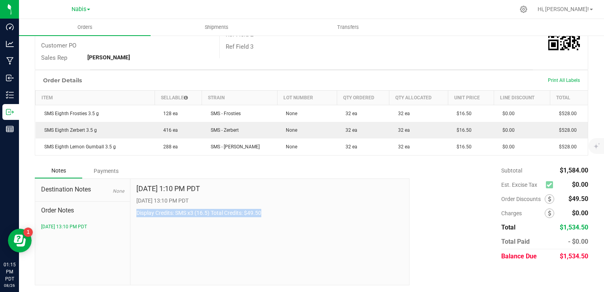
drag, startPoint x: 132, startPoint y: 211, endPoint x: 294, endPoint y: 211, distance: 161.2
click at [294, 211] on div "Aug 26, 2025 1:10 PM PDT 8/26/2025 13:10 PM PDT Display Credits: SMS x3 (16.5) …" at bounding box center [269, 232] width 279 height 106
copy p "Display Credits: SMS x3 (16.5) Total Credits: $49.50"
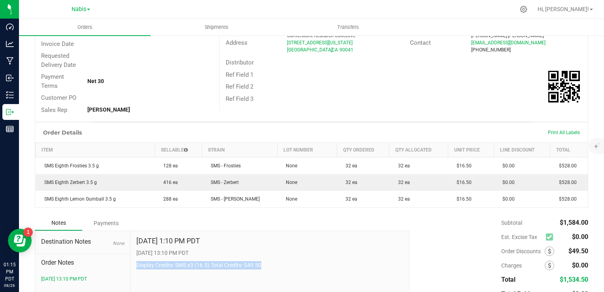
scroll to position [0, 0]
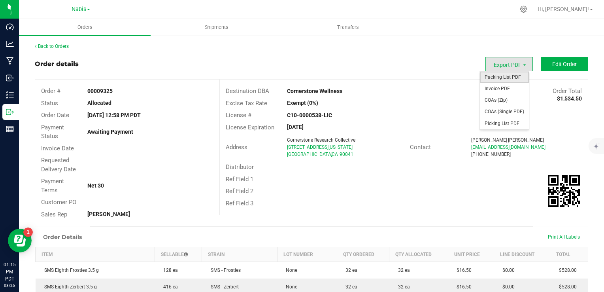
click at [501, 74] on span "Packing List PDF" at bounding box center [504, 77] width 49 height 11
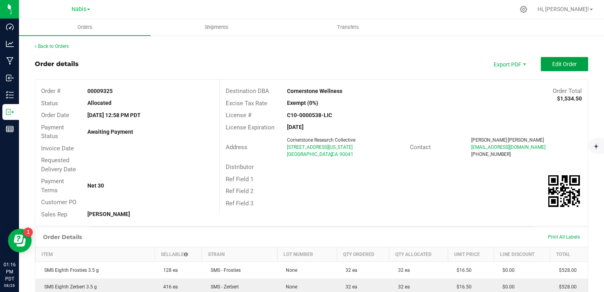
click at [552, 61] on span "Edit Order" at bounding box center [564, 64] width 25 height 6
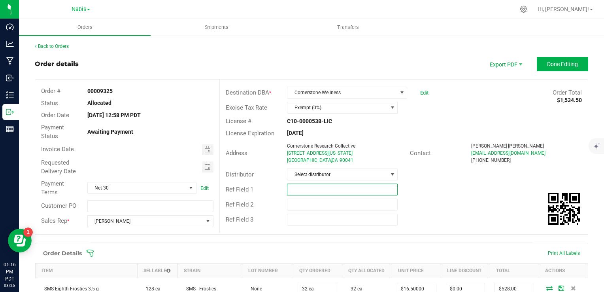
click at [300, 188] on input "text" at bounding box center [342, 189] width 111 height 12
type input "Smacked Studios; Nabis"
type input "month/day/year"
click at [196, 148] on input "month/day/year" at bounding box center [145, 149] width 115 height 10
drag, startPoint x: 202, startPoint y: 147, endPoint x: 204, endPoint y: 153, distance: 5.7
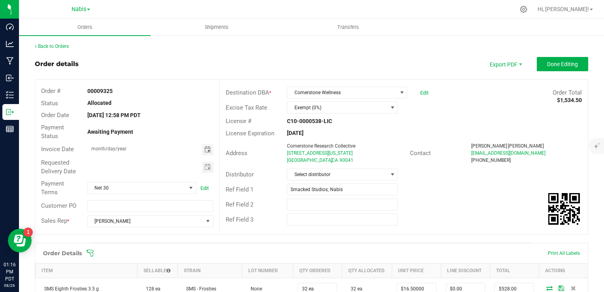
click at [204, 147] on span "Toggle calendar" at bounding box center [207, 149] width 6 height 6
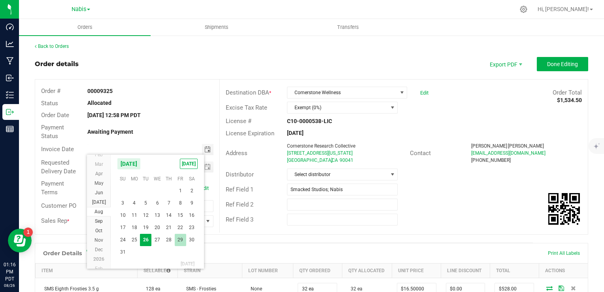
click at [181, 240] on span "29" at bounding box center [180, 240] width 11 height 12
type input "[DATE]"
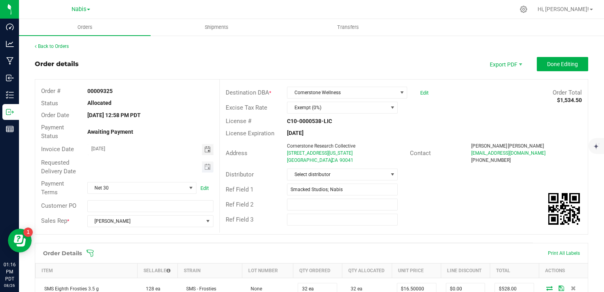
click at [205, 171] on span "Toggle calendar" at bounding box center [207, 166] width 11 height 11
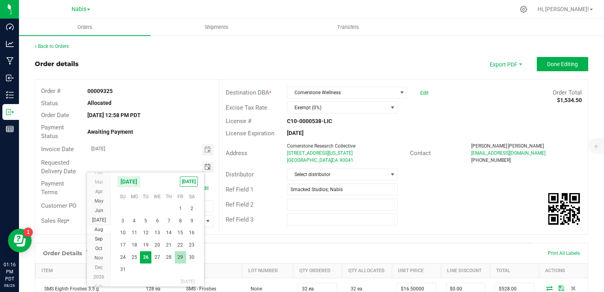
click at [176, 256] on span "29" at bounding box center [180, 257] width 11 height 12
type input "[DATE]"
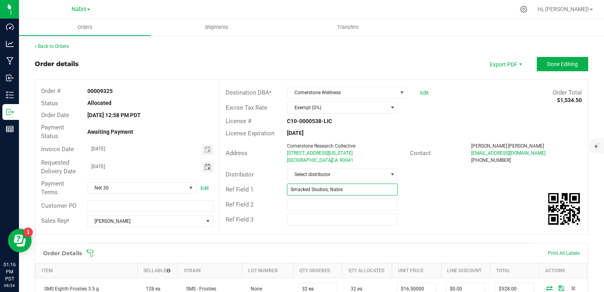
click at [362, 192] on input "Smacked Studios; Nabis" at bounding box center [342, 189] width 111 height 12
paste input "745048"
type input "Smacked Studios; Nabis 745048"
click at [538, 70] on button "Done Editing" at bounding box center [562, 64] width 51 height 14
